Goal: Information Seeking & Learning: Check status

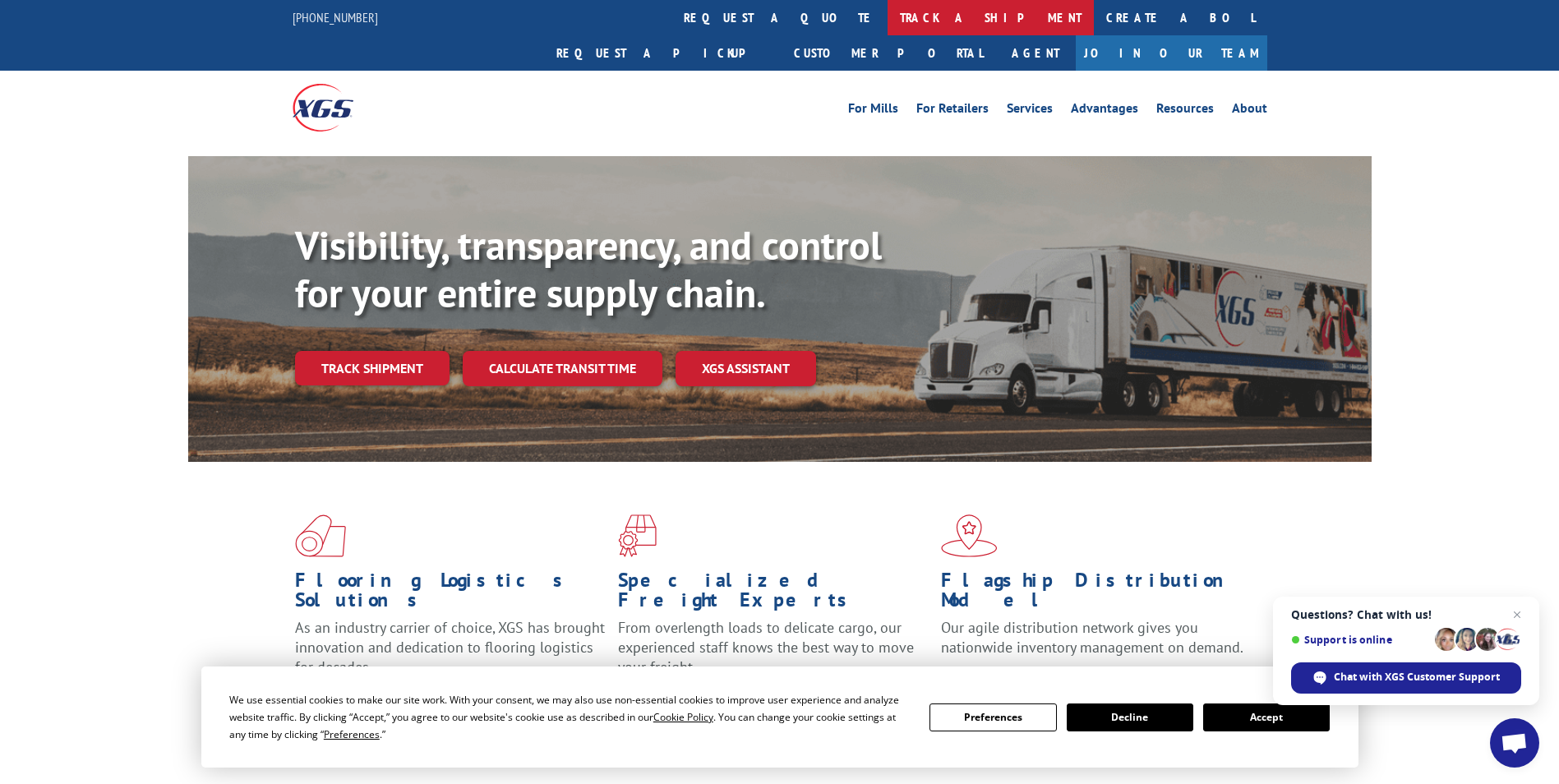
click at [887, 18] on link "track a shipment" at bounding box center [990, 18] width 206 height 35
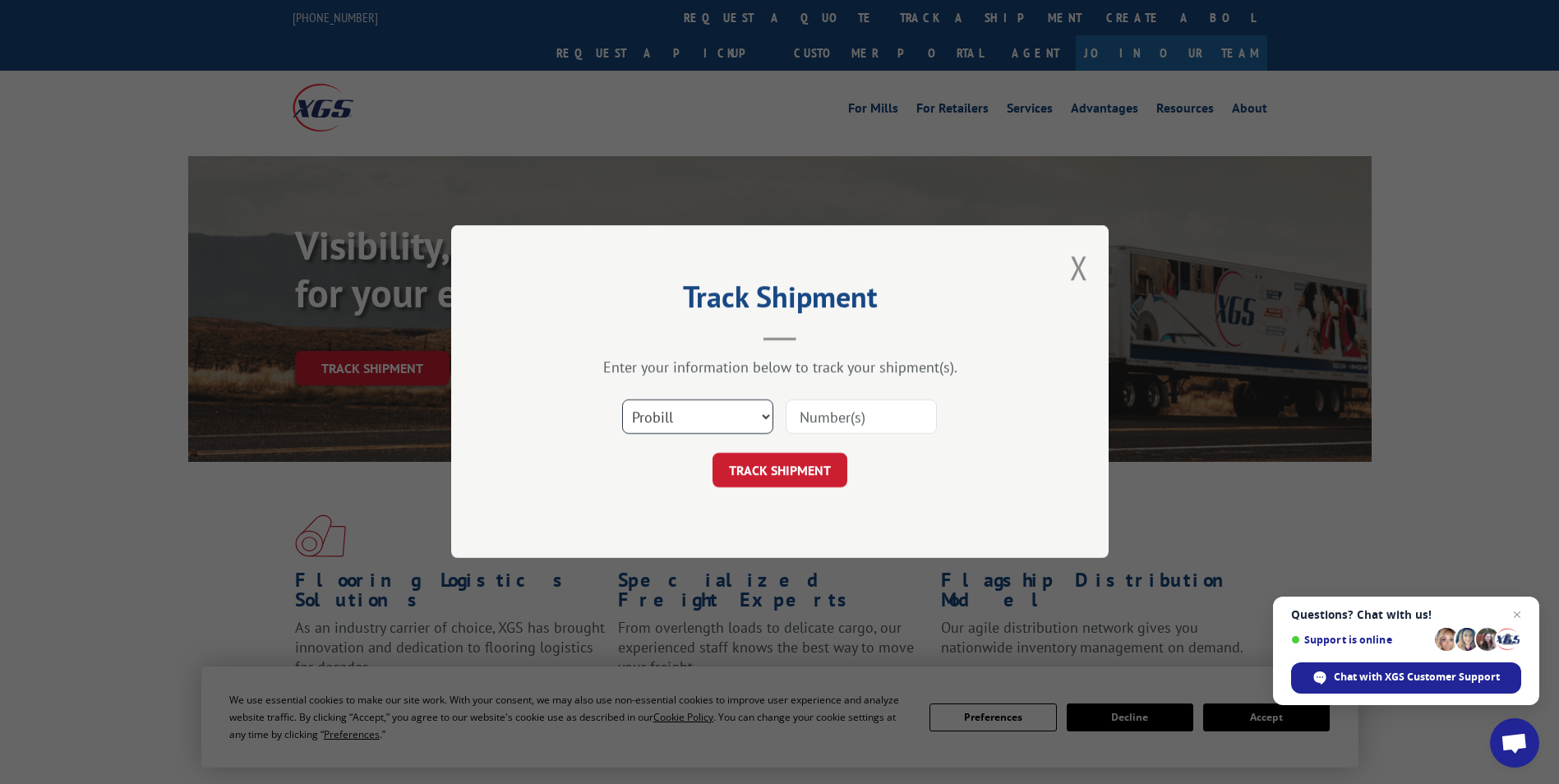
click at [651, 428] on select "Select category... Probill BOL PO" at bounding box center [697, 417] width 151 height 34
select select "bol"
click at [622, 400] on select "Select category... Probill BOL PO" at bounding box center [697, 417] width 151 height 34
paste input "7073132"
type input "7073132"
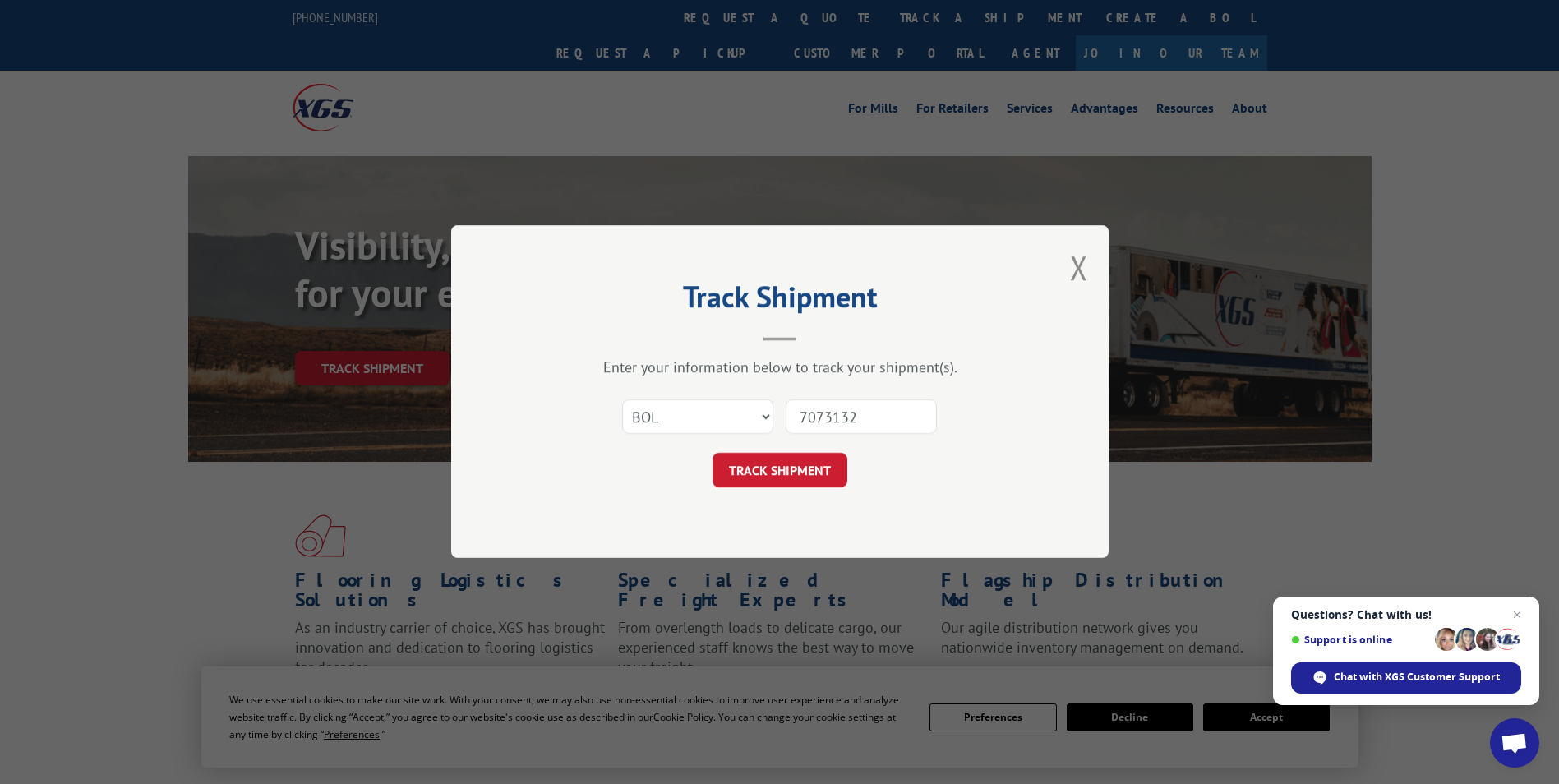
click at [815, 468] on button "TRACK SHIPMENT" at bounding box center [779, 470] width 135 height 34
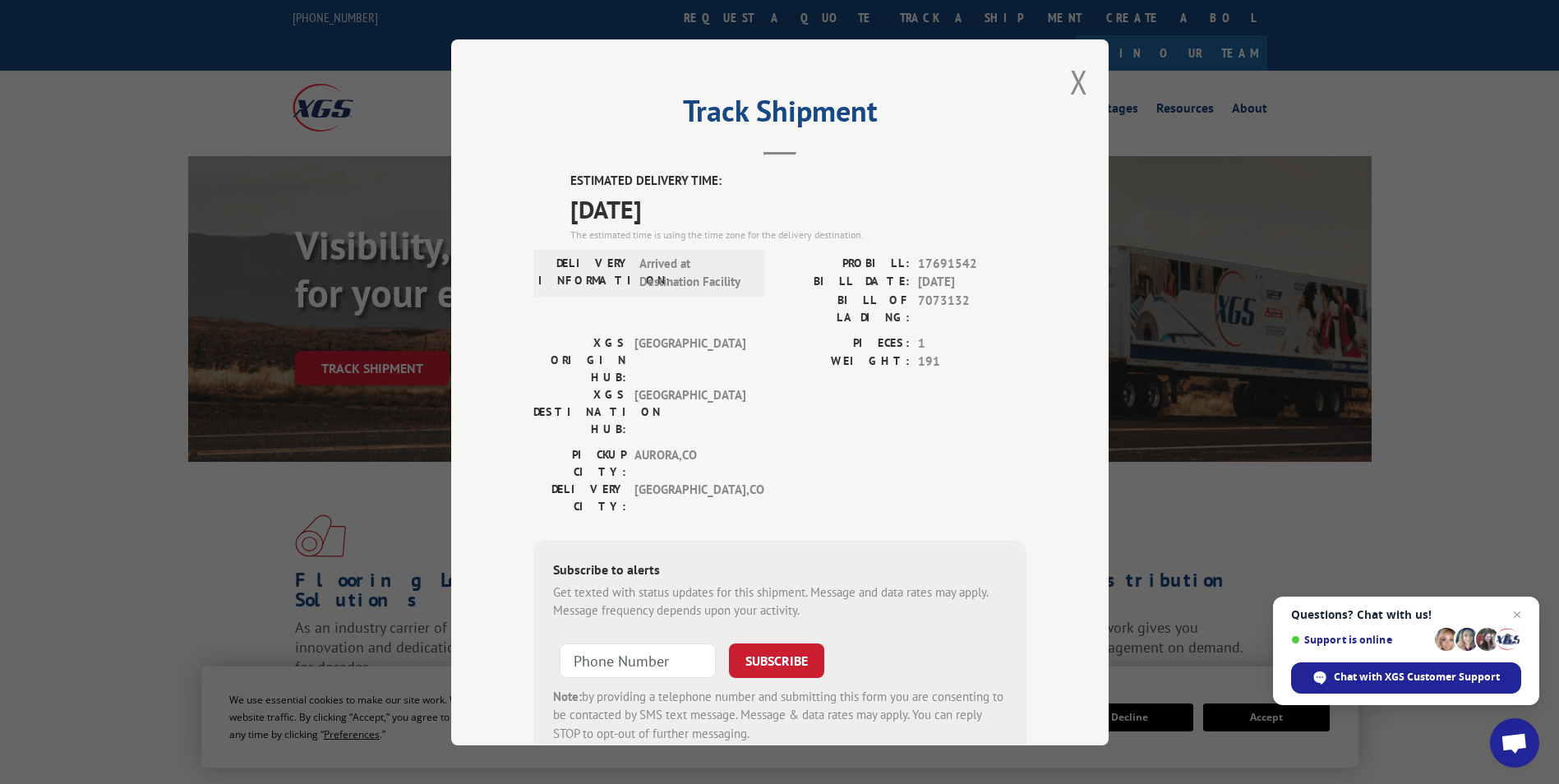
drag, startPoint x: 561, startPoint y: 177, endPoint x: 712, endPoint y: 206, distance: 153.8
click at [712, 206] on div "ESTIMATED DELIVERY TIME: [DATE] The estimated time is using the time zone for t…" at bounding box center [779, 467] width 493 height 591
drag, startPoint x: 712, startPoint y: 206, endPoint x: 631, endPoint y: 211, distance: 81.2
copy div "ESTIMATED DELIVERY TIME: [DATE]"
